Goal: Task Accomplishment & Management: Complete application form

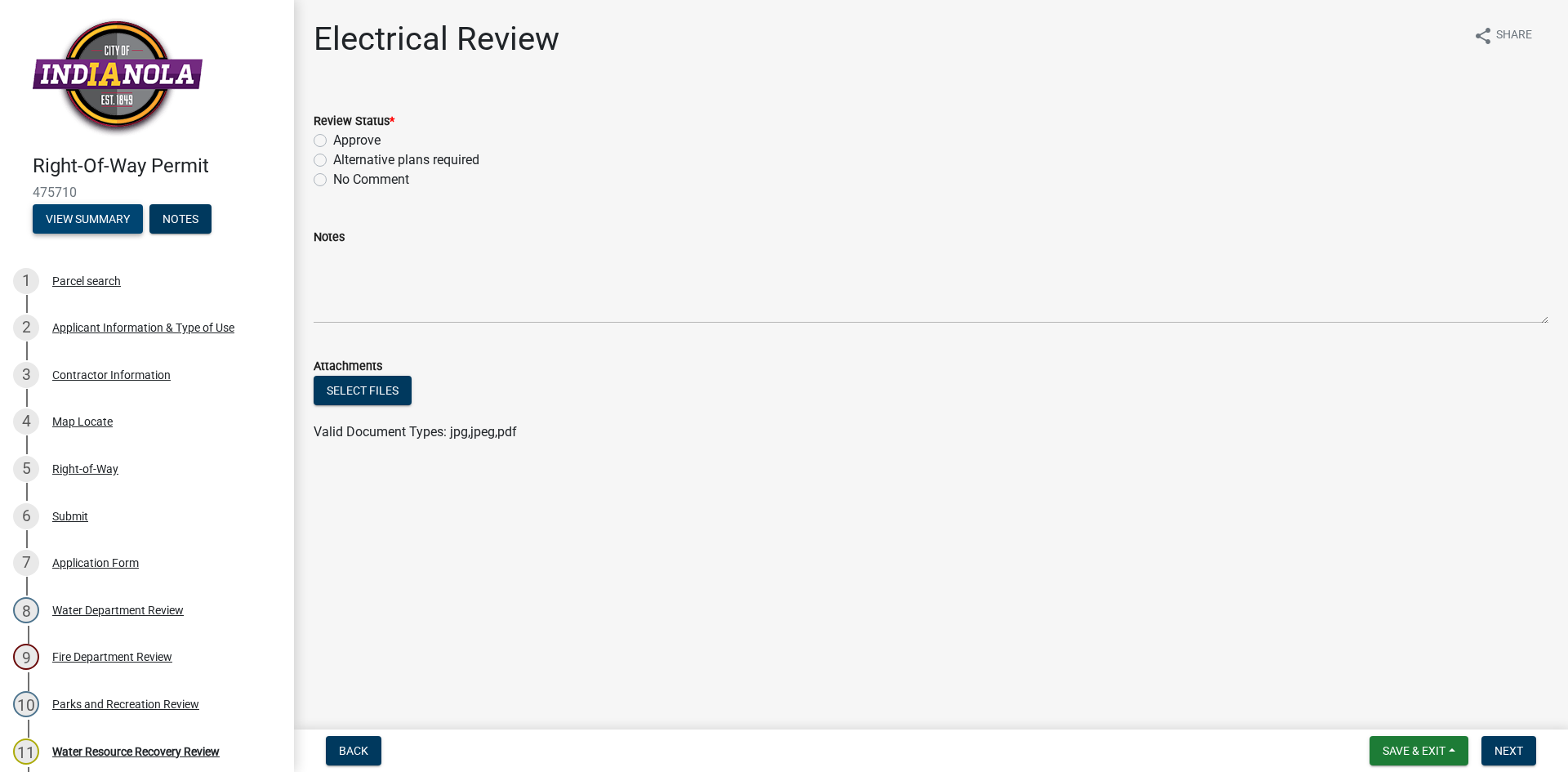
click at [99, 225] on button "View Summary" at bounding box center [88, 219] width 110 height 29
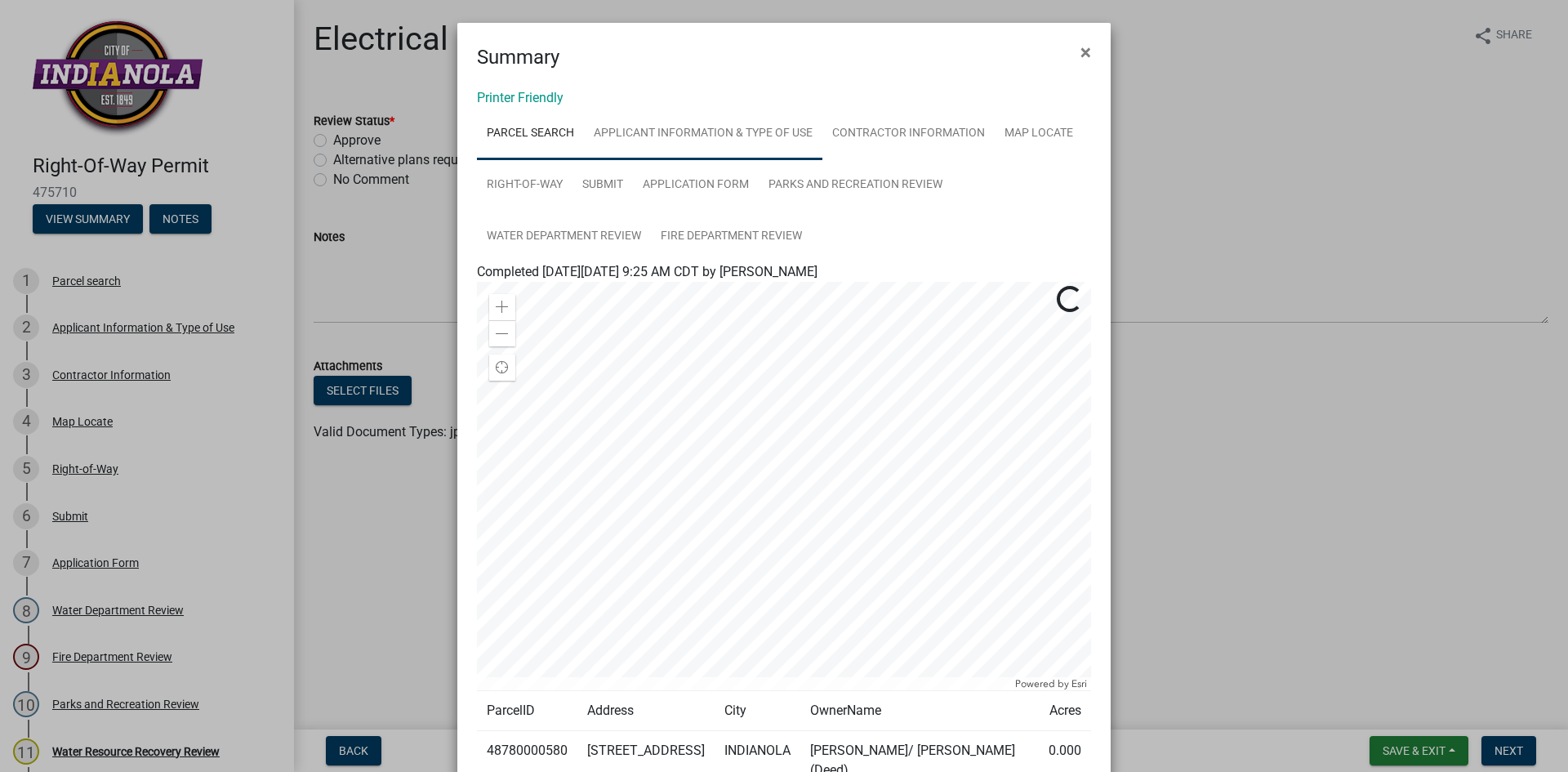
click at [662, 138] on link "Applicant Information & Type of Use" at bounding box center [703, 134] width 239 height 53
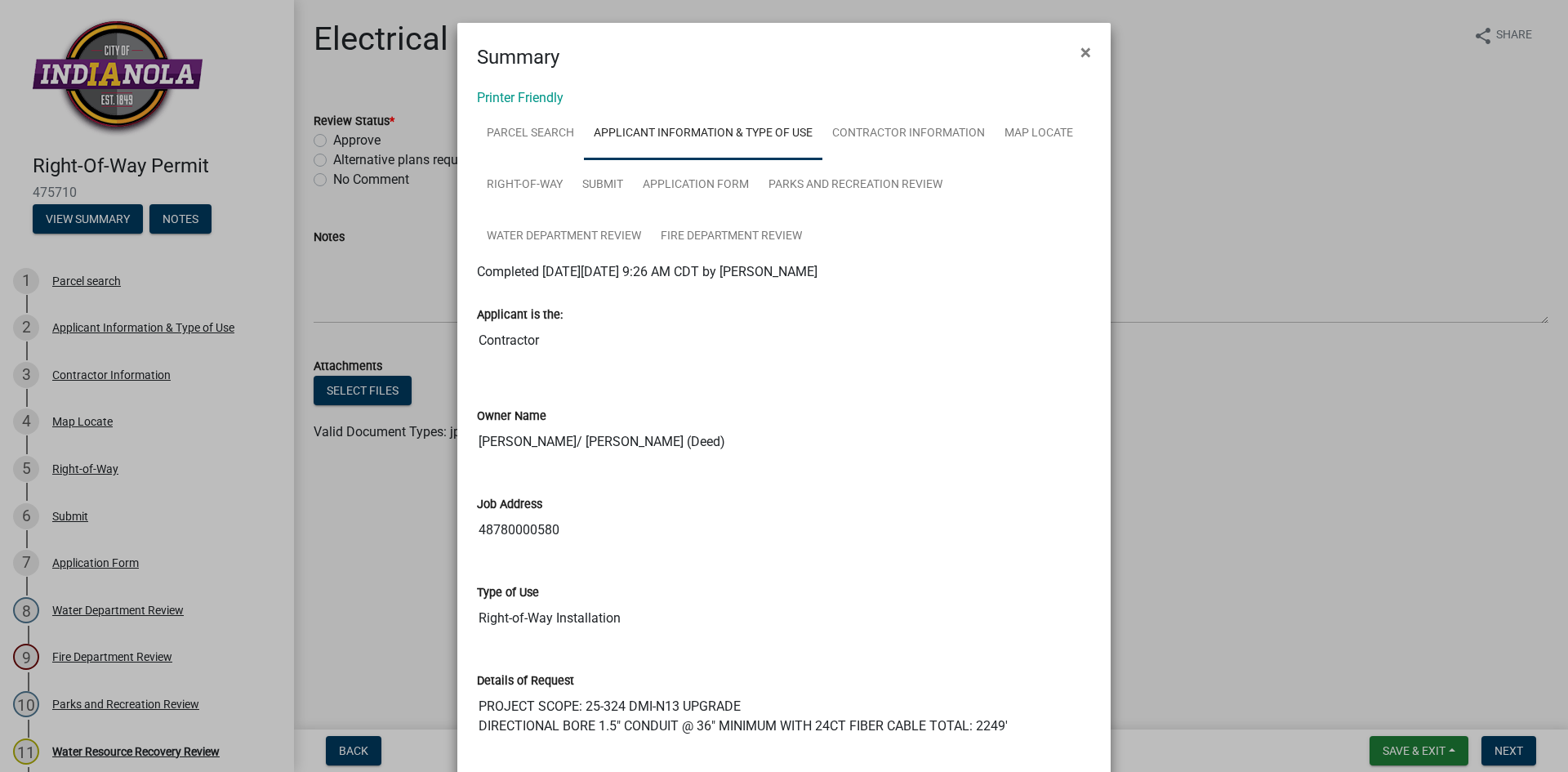
scroll to position [326, 0]
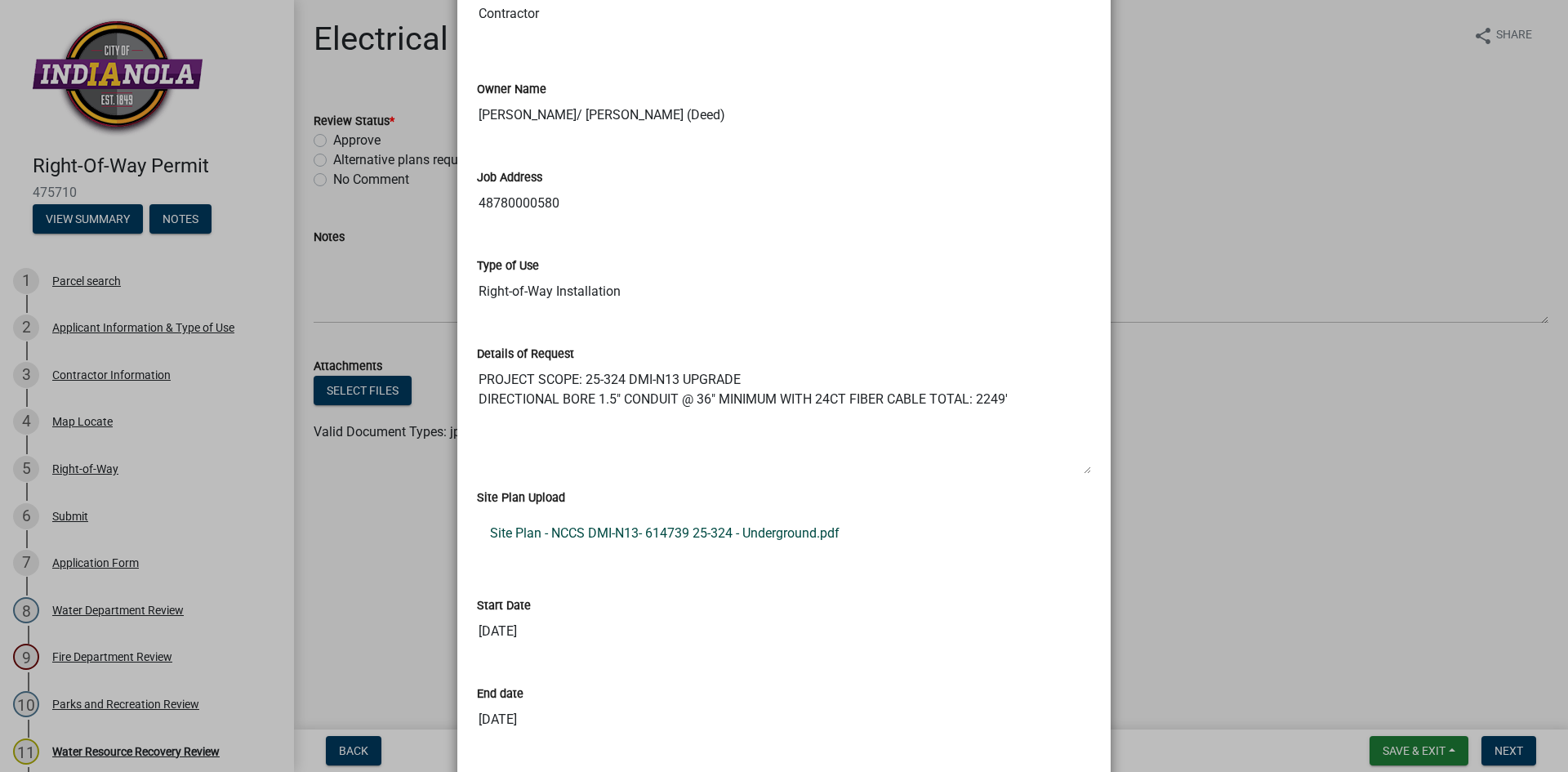
click at [627, 532] on link "Site Plan - NCCS DMI-N13- 614739 25-324 - Underground.pdf" at bounding box center [784, 532] width 614 height 39
click at [1338, 84] on ngb-modal-window "Summary × Printer Friendly Parcel search Applicant Information & Type of Use Co…" at bounding box center [784, 386] width 1568 height 772
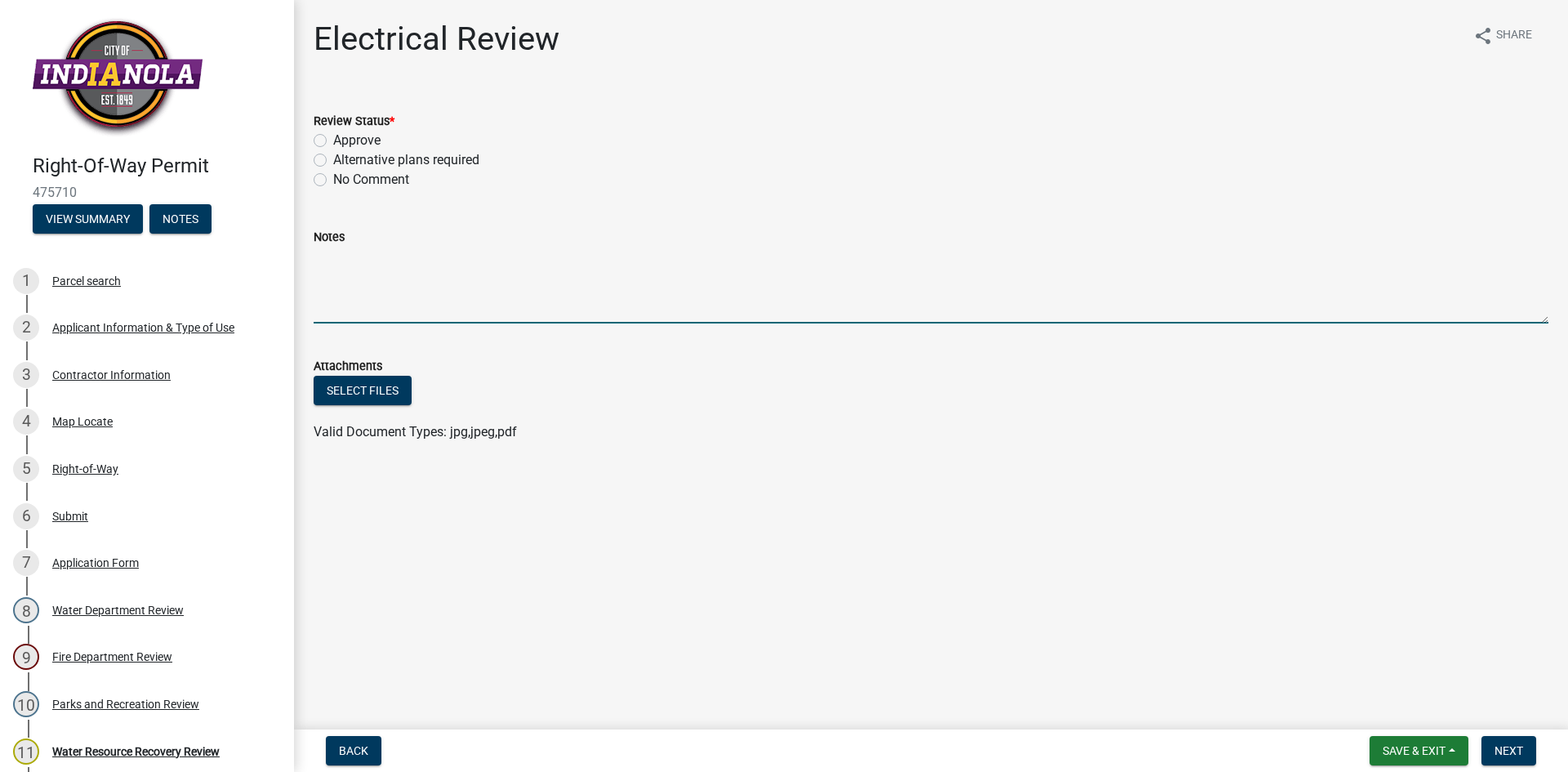
click at [429, 268] on textarea "Notes" at bounding box center [930, 285] width 1234 height 77
type textarea "H"
type textarea "Underground [MEDICAL_DATA] cables in the proposed areas. Extreme caution needs …"
click at [333, 139] on label "Approve" at bounding box center [356, 140] width 48 height 19
click at [333, 139] on input "Approve" at bounding box center [338, 136] width 11 height 11
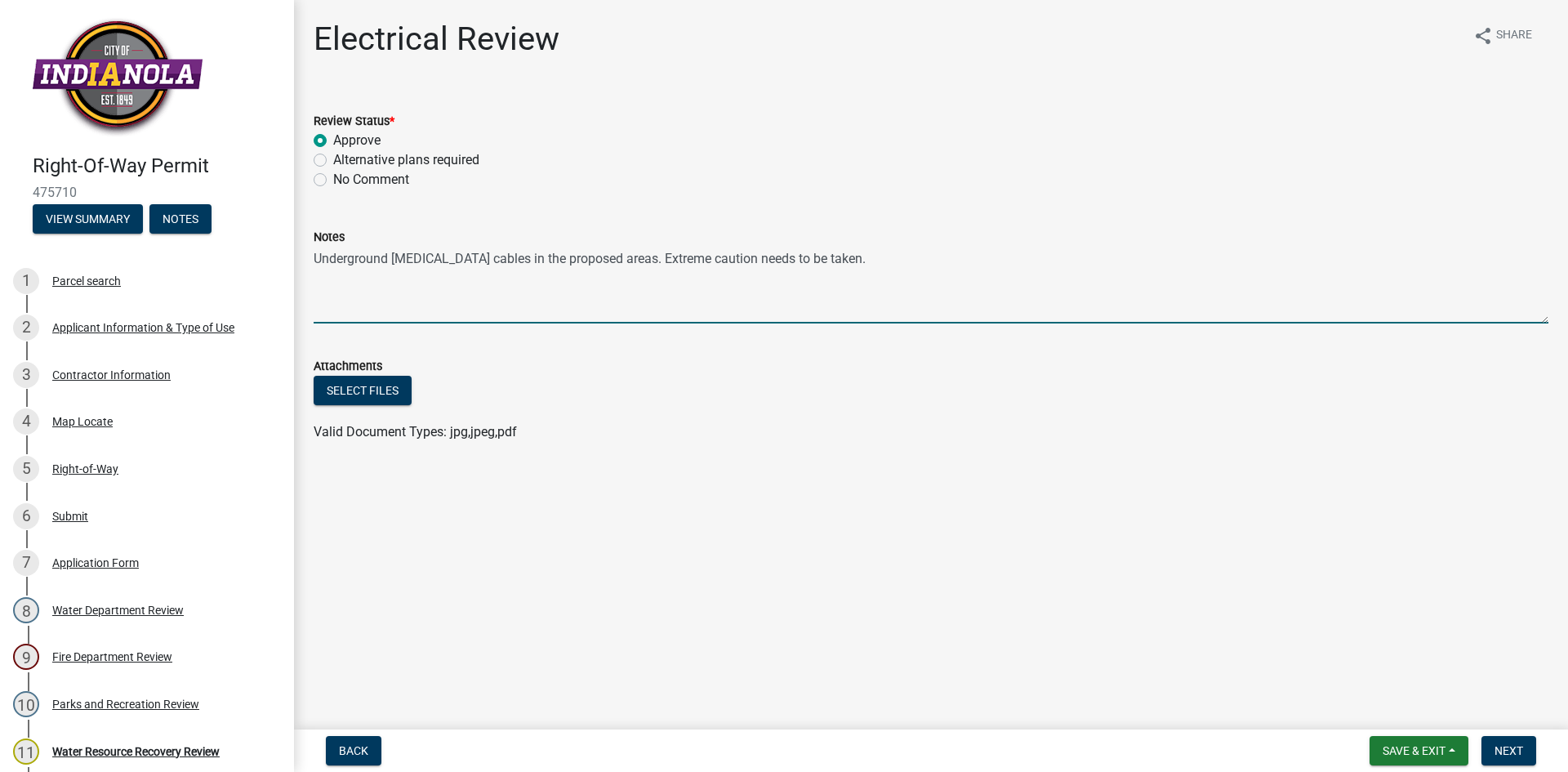
radio input "true"
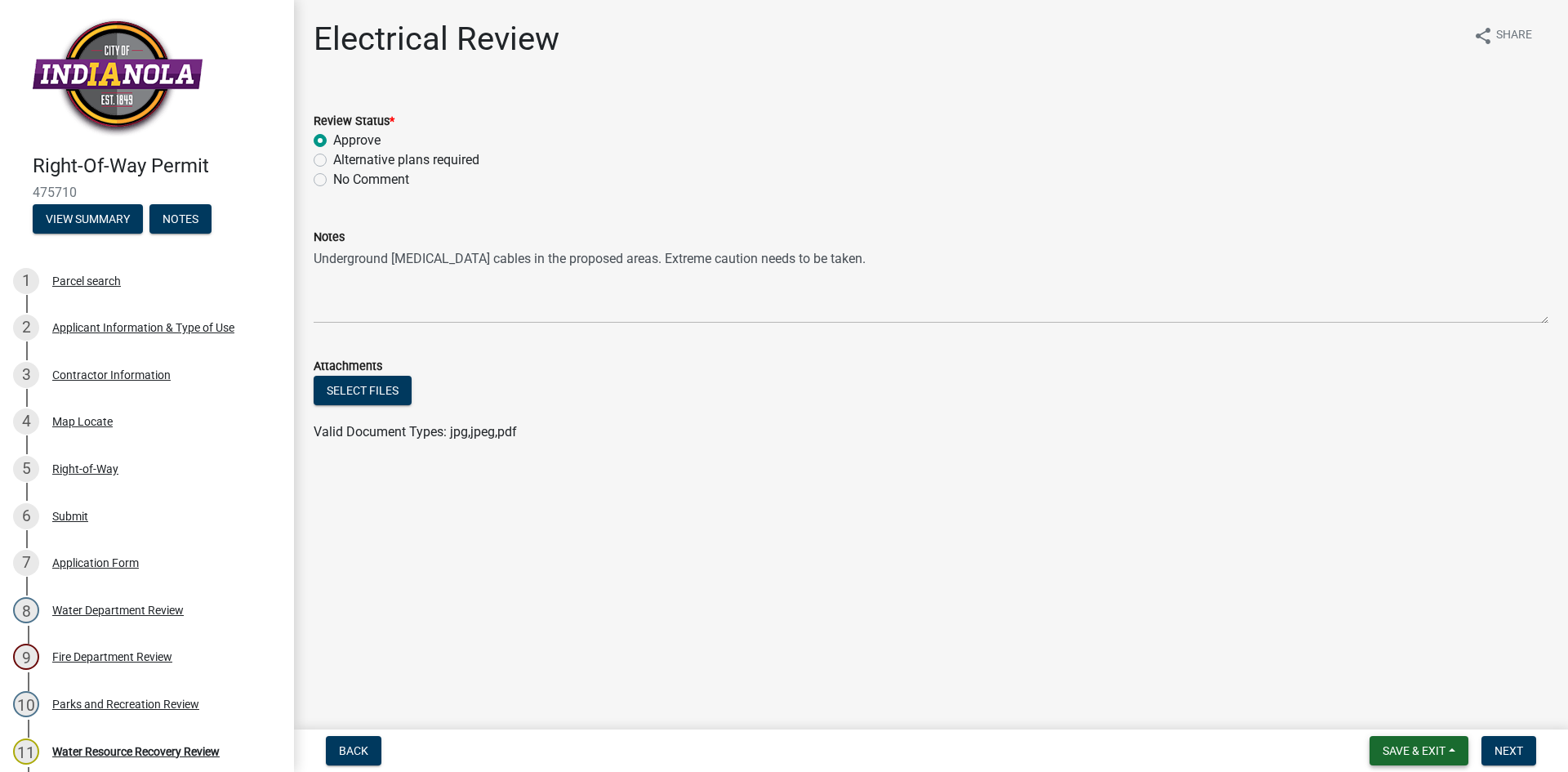
click at [1427, 744] on span "Save & Exit" at bounding box center [1413, 750] width 63 height 13
click at [1404, 665] on button "Save" at bounding box center [1403, 669] width 131 height 39
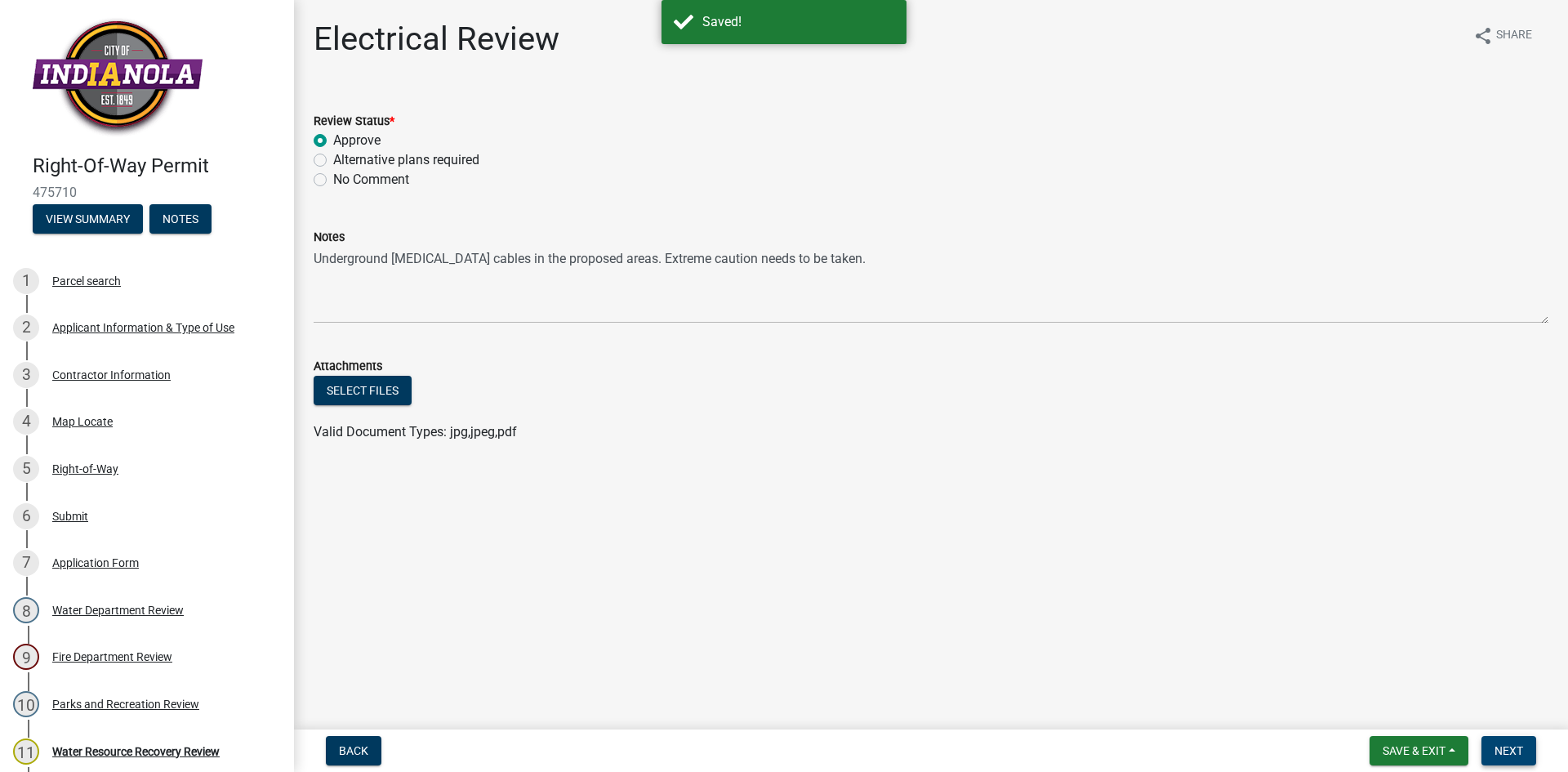
click at [1512, 744] on span "Next" at bounding box center [1508, 750] width 28 height 13
